Goal: Task Accomplishment & Management: Use online tool/utility

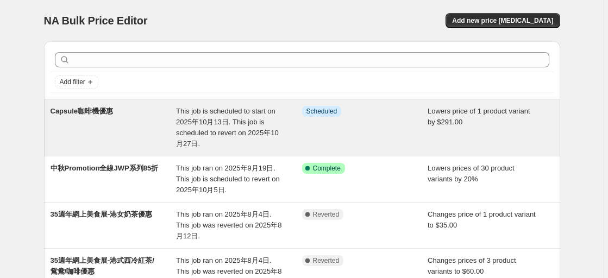
click at [353, 128] on div "Info Scheduled" at bounding box center [365, 127] width 126 height 43
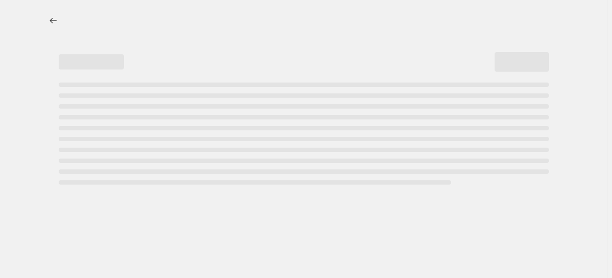
select select "by"
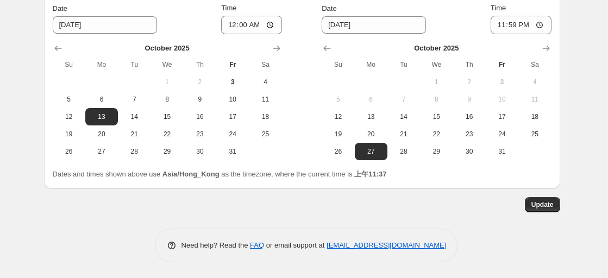
scroll to position [893, 0]
click at [236, 80] on span "3" at bounding box center [233, 81] width 24 height 9
type input "[DATE]"
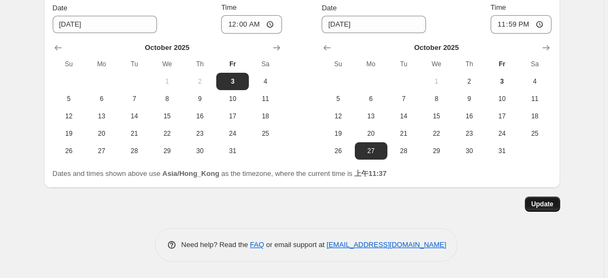
click at [552, 203] on span "Update" at bounding box center [542, 204] width 22 height 9
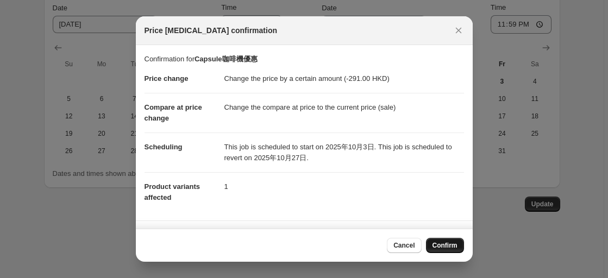
click at [453, 243] on span "Confirm" at bounding box center [444, 245] width 25 height 9
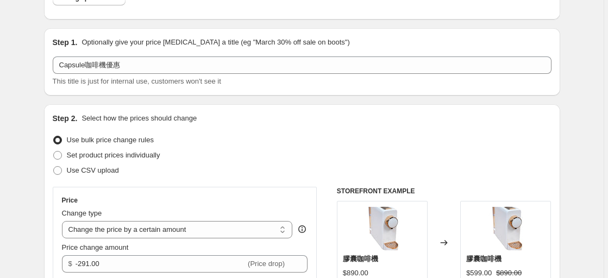
scroll to position [0, 0]
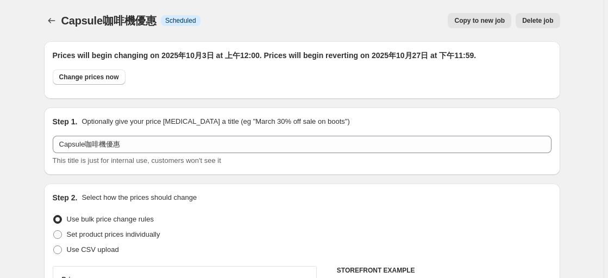
click at [48, 22] on icon "Price change jobs" at bounding box center [51, 20] width 11 height 11
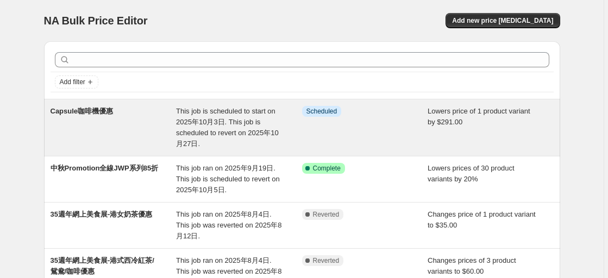
click at [329, 128] on div "Info Scheduled" at bounding box center [365, 127] width 126 height 43
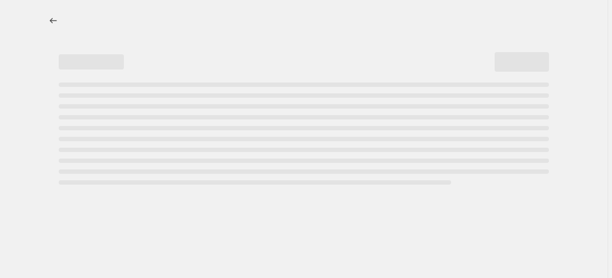
select select "by"
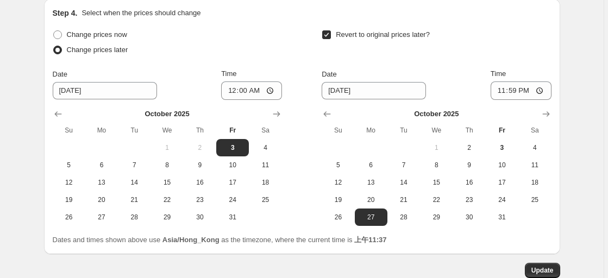
scroll to position [815, 0]
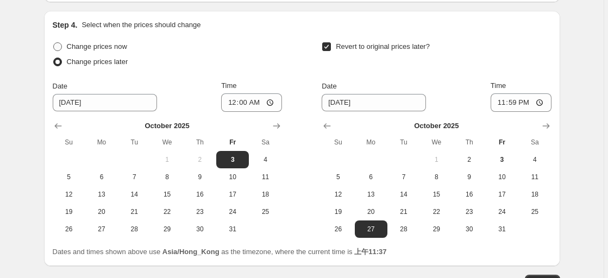
click at [92, 44] on span "Change prices now" at bounding box center [97, 46] width 60 height 8
click at [54, 43] on input "Change prices now" at bounding box center [53, 42] width 1 height 1
radio input "true"
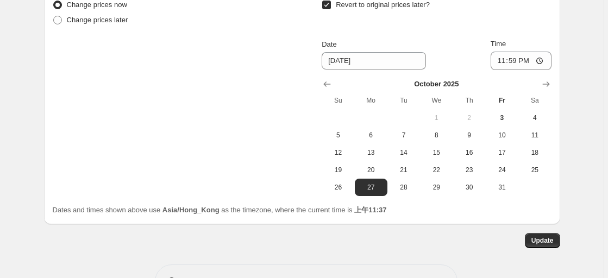
scroll to position [893, 0]
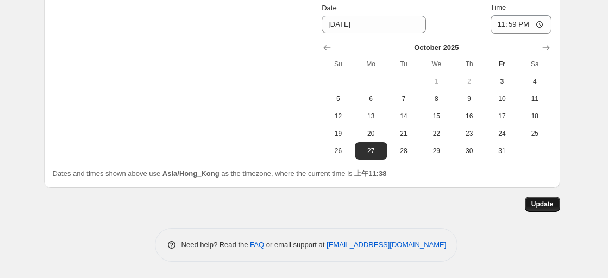
click at [546, 206] on span "Update" at bounding box center [542, 204] width 22 height 9
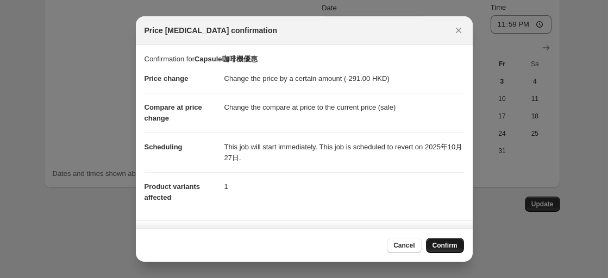
click at [440, 249] on span "Confirm" at bounding box center [444, 245] width 25 height 9
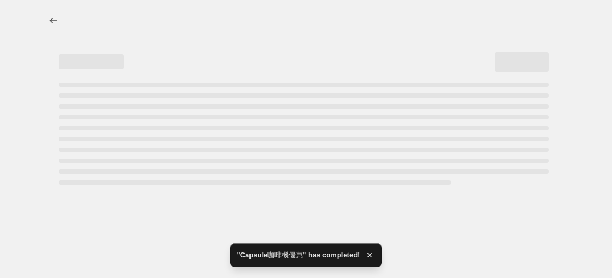
select select "by"
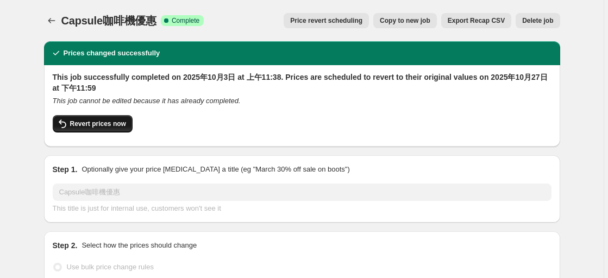
click at [125, 129] on button "Revert prices now" at bounding box center [93, 123] width 80 height 17
checkbox input "false"
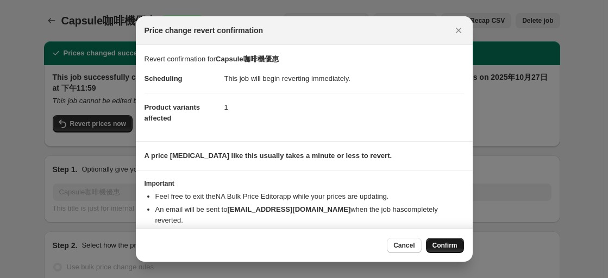
click at [453, 242] on span "Confirm" at bounding box center [444, 245] width 25 height 9
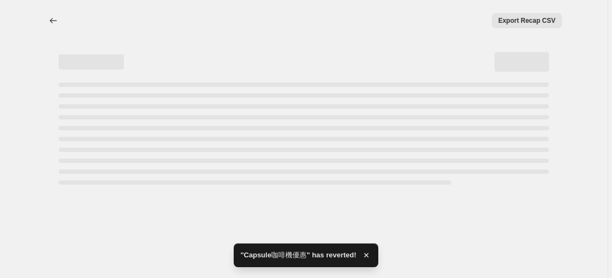
select select "by"
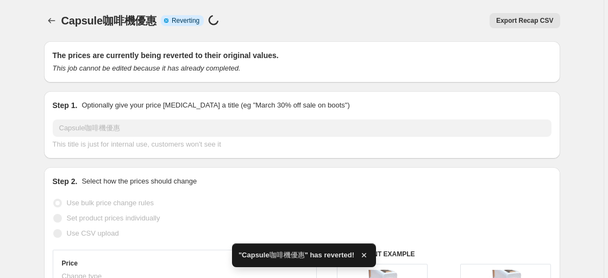
checkbox input "true"
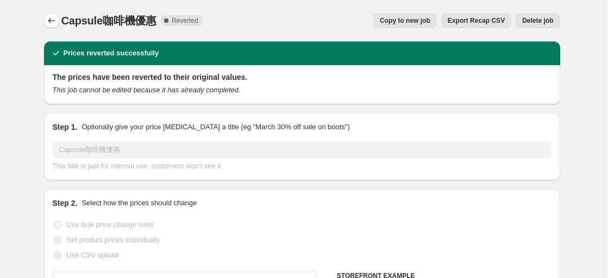
click at [54, 18] on icon "Price change jobs" at bounding box center [51, 20] width 11 height 11
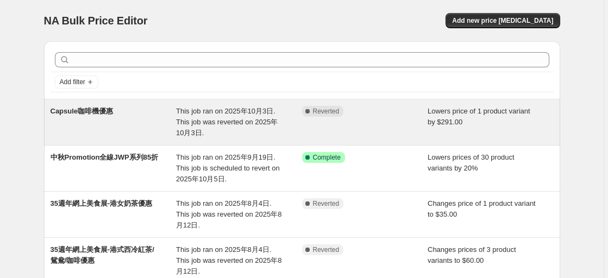
click at [121, 111] on div "Capsule咖啡機優惠" at bounding box center [114, 122] width 126 height 33
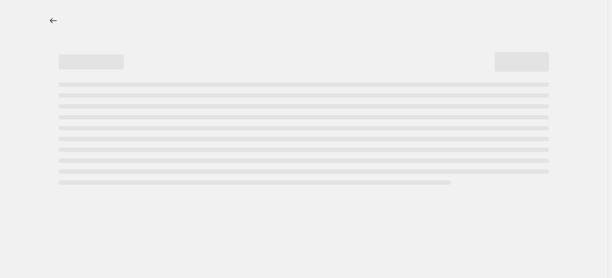
select select "by"
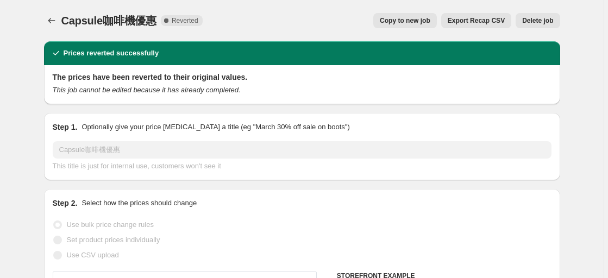
click at [400, 21] on span "Copy to new job" at bounding box center [405, 20] width 51 height 9
select select "by"
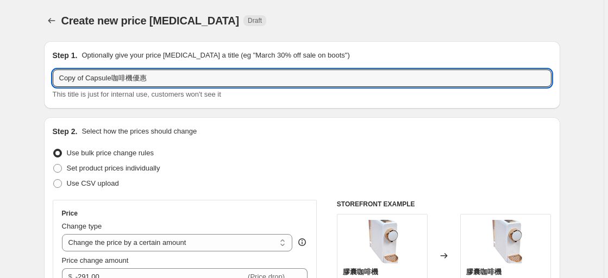
drag, startPoint x: 86, startPoint y: 79, endPoint x: 18, endPoint y: 82, distance: 67.4
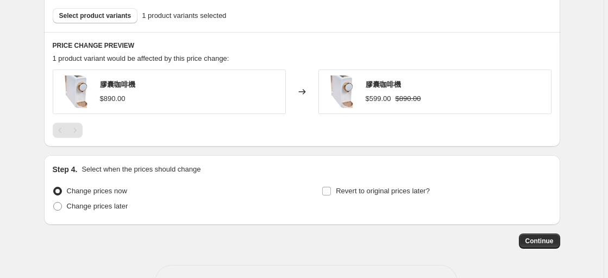
scroll to position [641, 0]
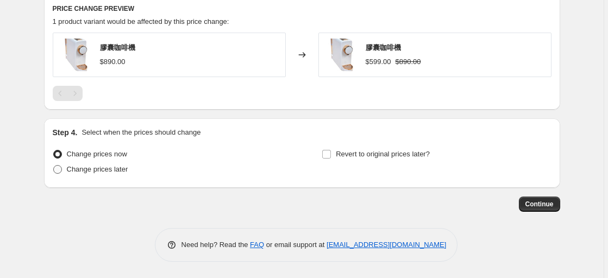
type input "Capsule咖啡機優惠"
click at [107, 169] on span "Change prices later" at bounding box center [97, 169] width 61 height 8
click at [54, 166] on input "Change prices later" at bounding box center [53, 165] width 1 height 1
radio input "true"
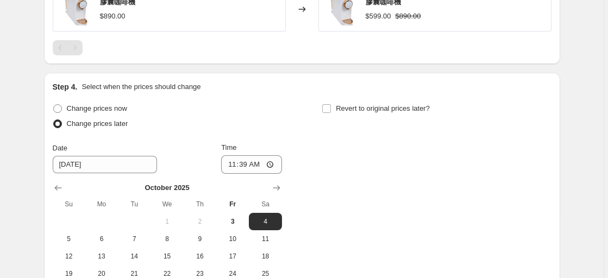
scroll to position [804, 0]
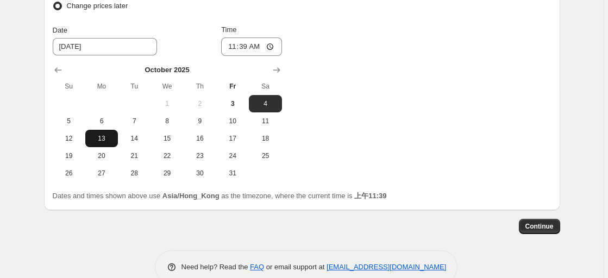
click at [98, 141] on span "13" at bounding box center [102, 138] width 24 height 9
type input "[DATE]"
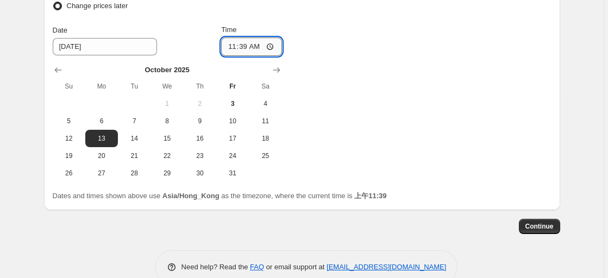
click at [247, 47] on input "11:39" at bounding box center [251, 46] width 61 height 18
type input "00:00"
click at [310, 35] on div "Change prices now Change prices later Date [DATE] Time 00:00 [DATE] Su Mo Tu We…" at bounding box center [302, 82] width 499 height 199
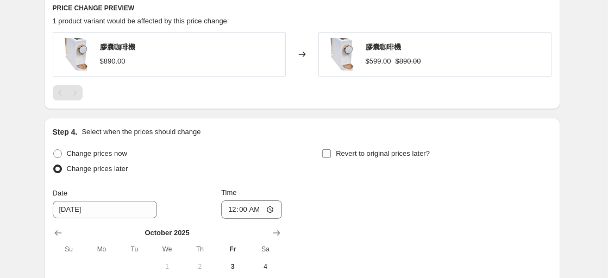
click at [343, 158] on span "Revert to original prices later?" at bounding box center [383, 153] width 94 height 8
click at [331, 158] on input "Revert to original prices later?" at bounding box center [326, 153] width 9 height 9
checkbox input "true"
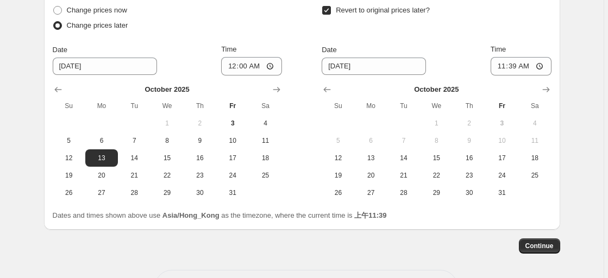
scroll to position [804, 0]
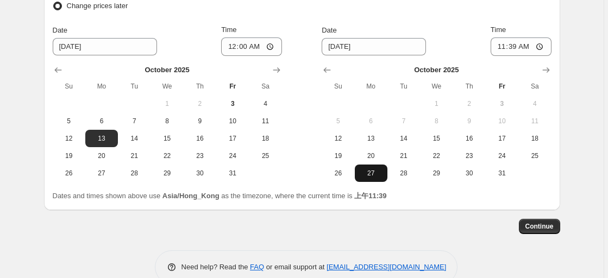
click at [380, 175] on span "27" at bounding box center [371, 173] width 24 height 9
type input "[DATE]"
click at [528, 47] on input "11:39" at bounding box center [520, 46] width 61 height 18
click at [504, 48] on input "11:39" at bounding box center [520, 46] width 61 height 18
click at [528, 48] on input "23:39" at bounding box center [520, 46] width 61 height 18
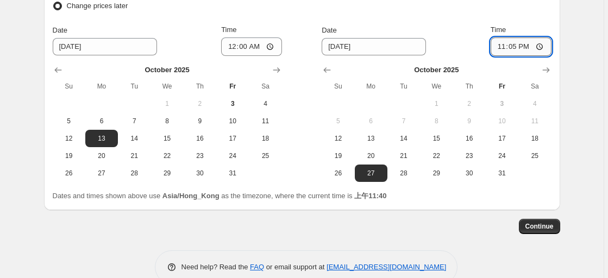
type input "23:59"
click at [551, 232] on button "Continue" at bounding box center [539, 226] width 41 height 15
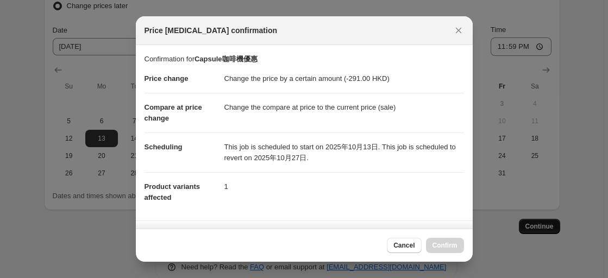
scroll to position [0, 0]
click at [456, 252] on button "Confirm" at bounding box center [445, 245] width 38 height 15
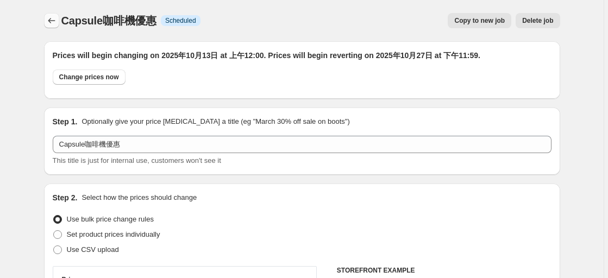
click at [59, 22] on button "Price change jobs" at bounding box center [51, 20] width 15 height 15
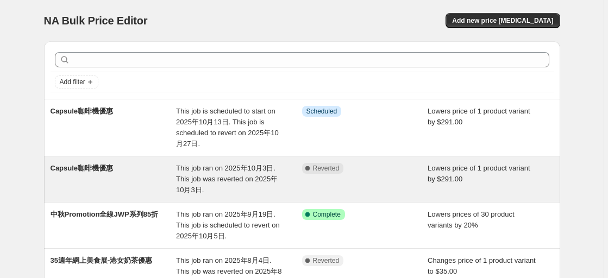
click at [294, 182] on div "This job ran on 2025年10月3日. This job was reverted on 2025年10月3日." at bounding box center [239, 179] width 126 height 33
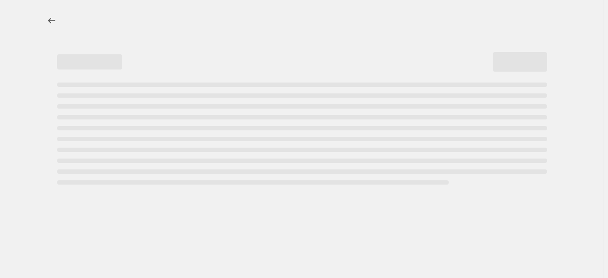
select select "by"
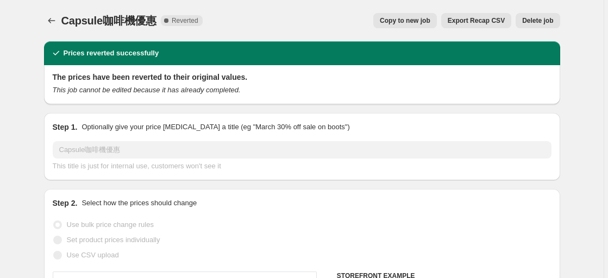
click at [558, 22] on button "Delete job" at bounding box center [537, 20] width 44 height 15
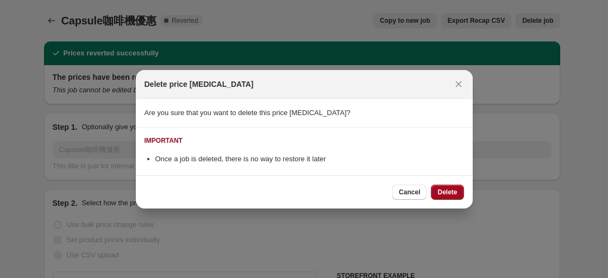
click at [453, 193] on span "Delete" at bounding box center [447, 192] width 20 height 9
